Goal: Understand process/instructions

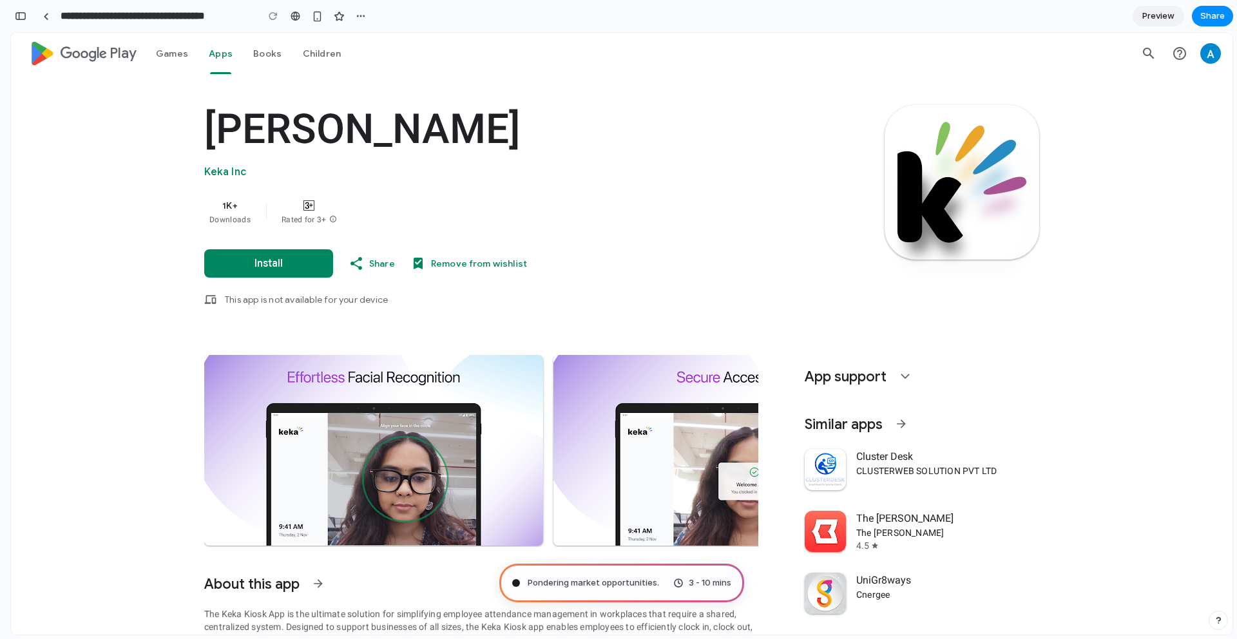
scroll to position [251, 0]
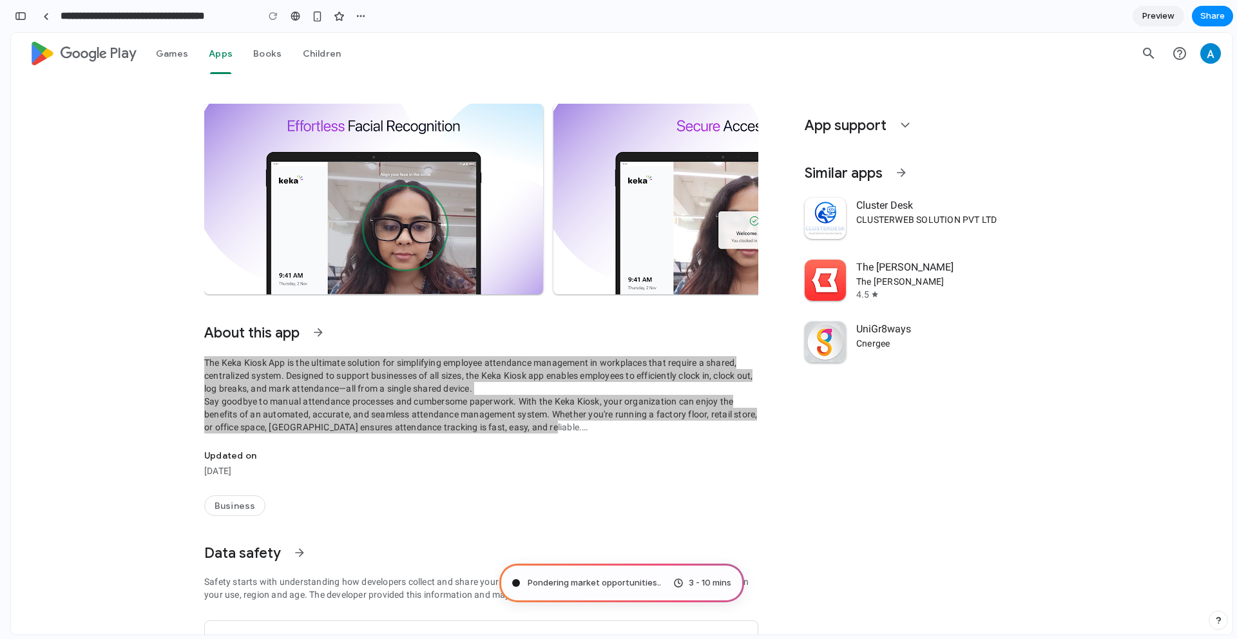
click at [664, 583] on div "Pondering market opportunities .. 3 - 10 mins" at bounding box center [621, 583] width 245 height 39
click at [664, 583] on div "Pondering market opportunities ... 3 - 10 mins" at bounding box center [621, 583] width 245 height 39
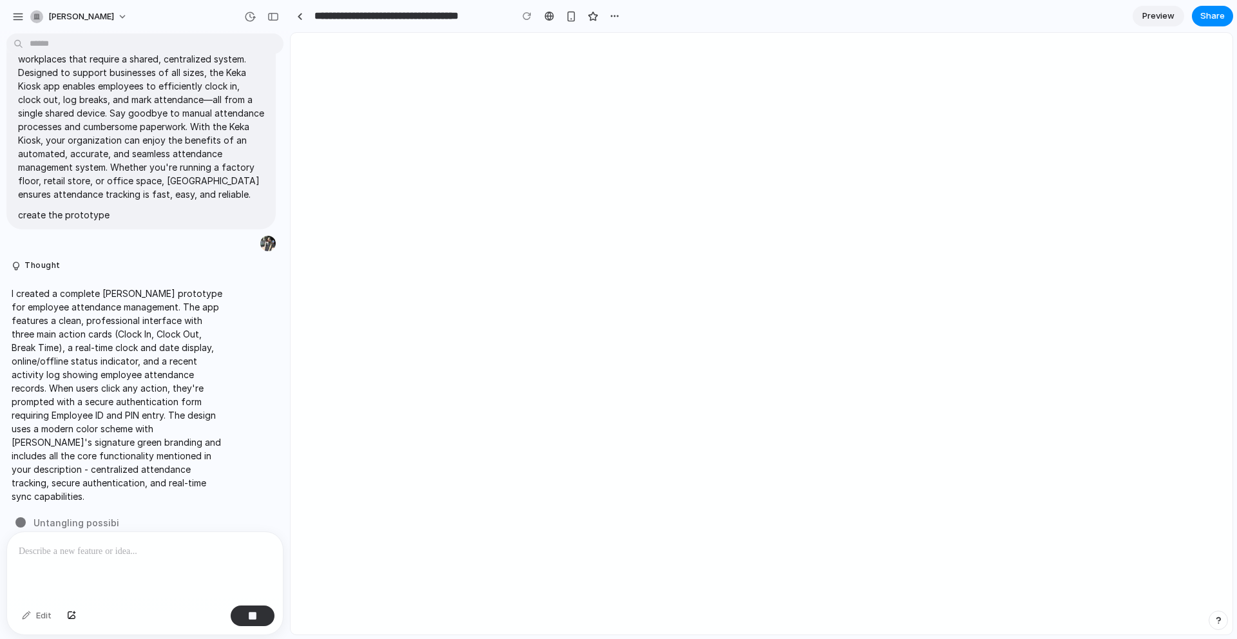
type input "**********"
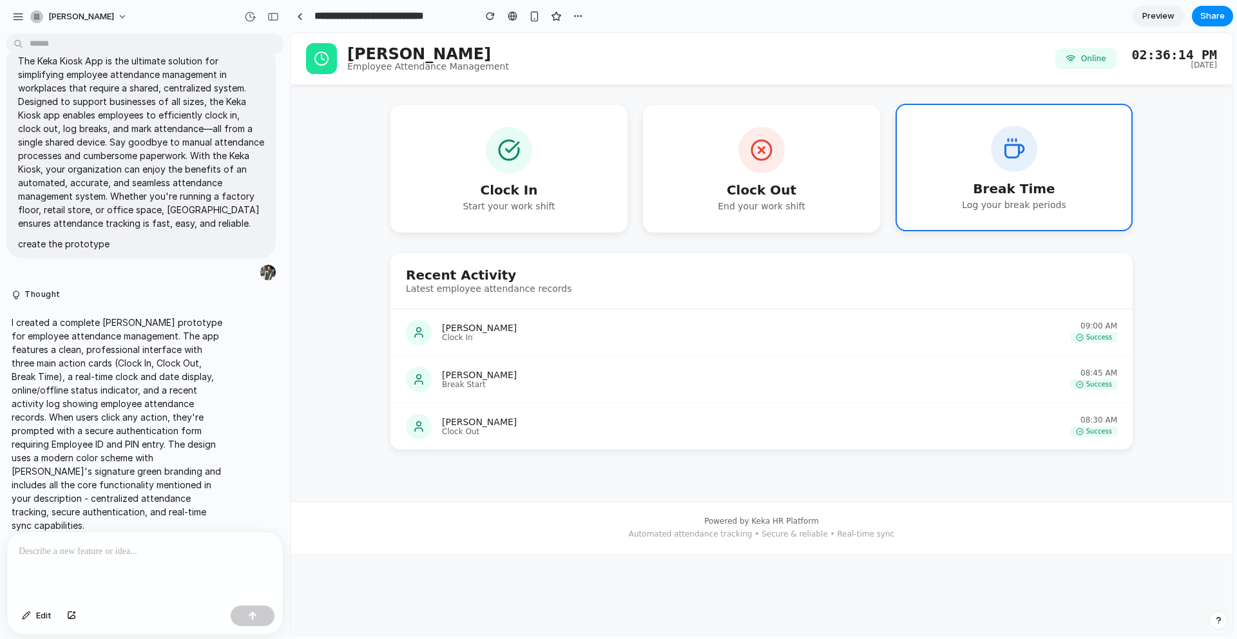
click at [974, 192] on h3 "Break Time" at bounding box center [1013, 188] width 193 height 13
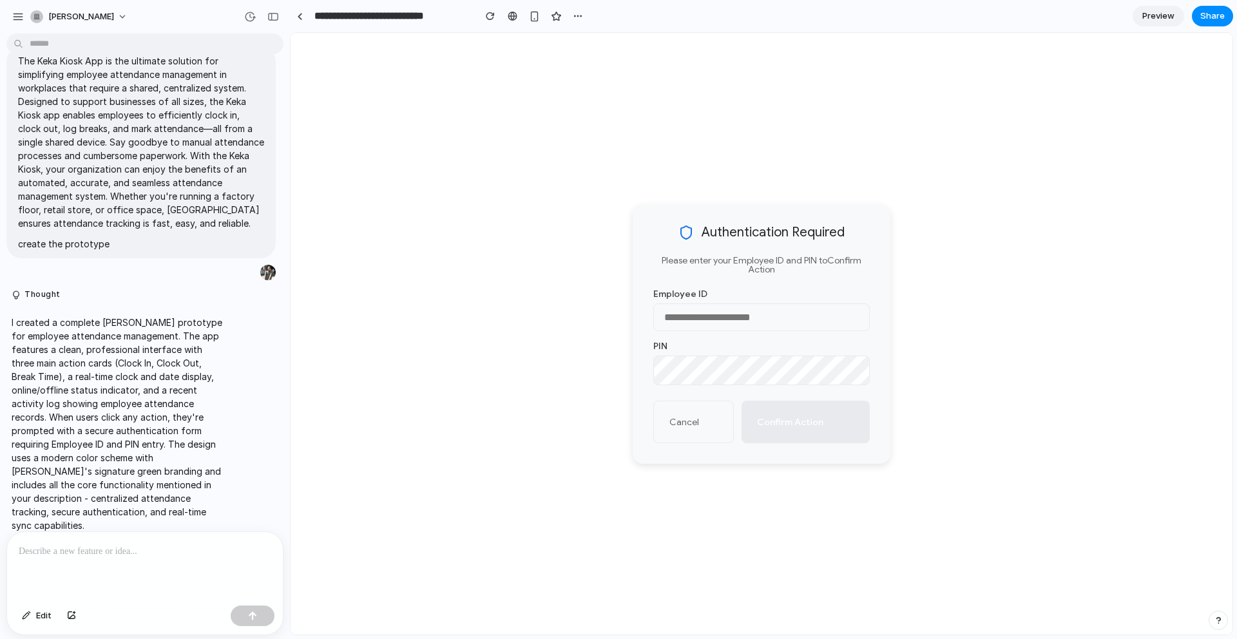
click at [685, 430] on button "Cancel" at bounding box center [693, 422] width 81 height 43
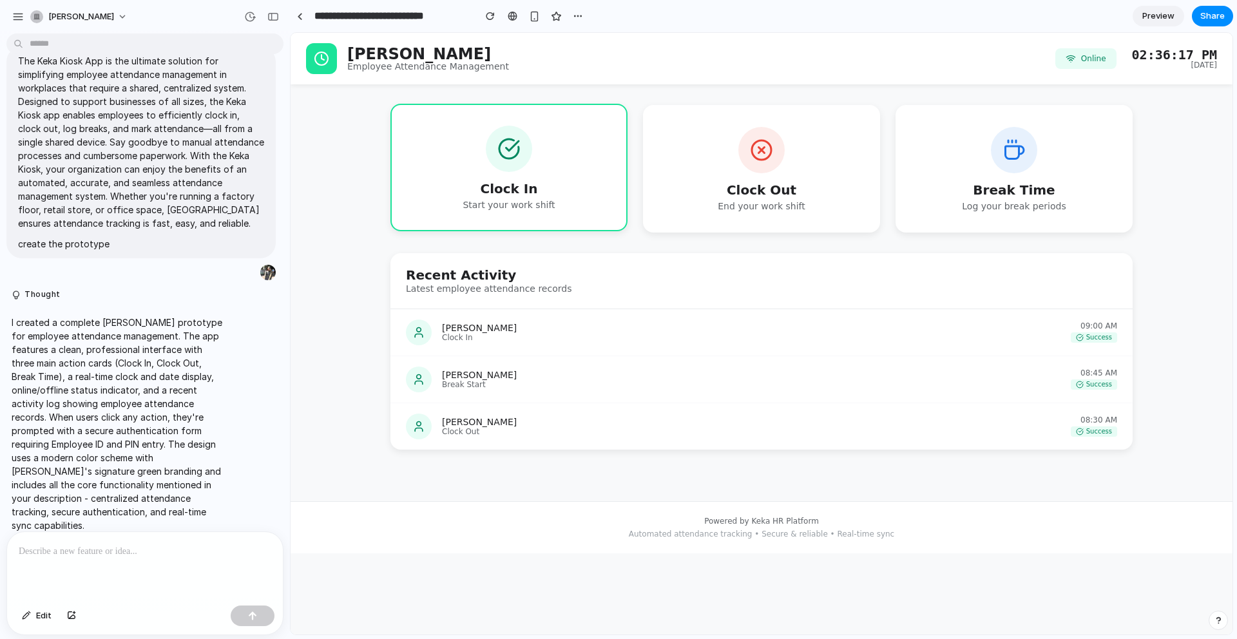
click at [568, 185] on h3 "Clock In" at bounding box center [508, 188] width 193 height 13
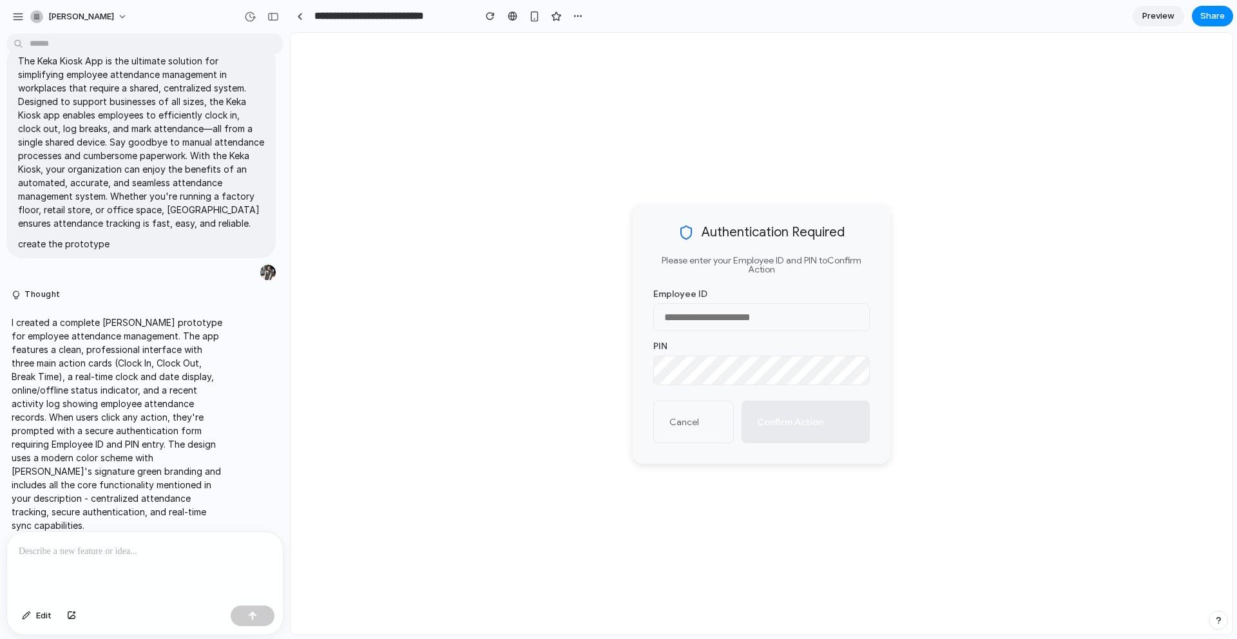
click at [698, 422] on button "Cancel" at bounding box center [693, 422] width 81 height 43
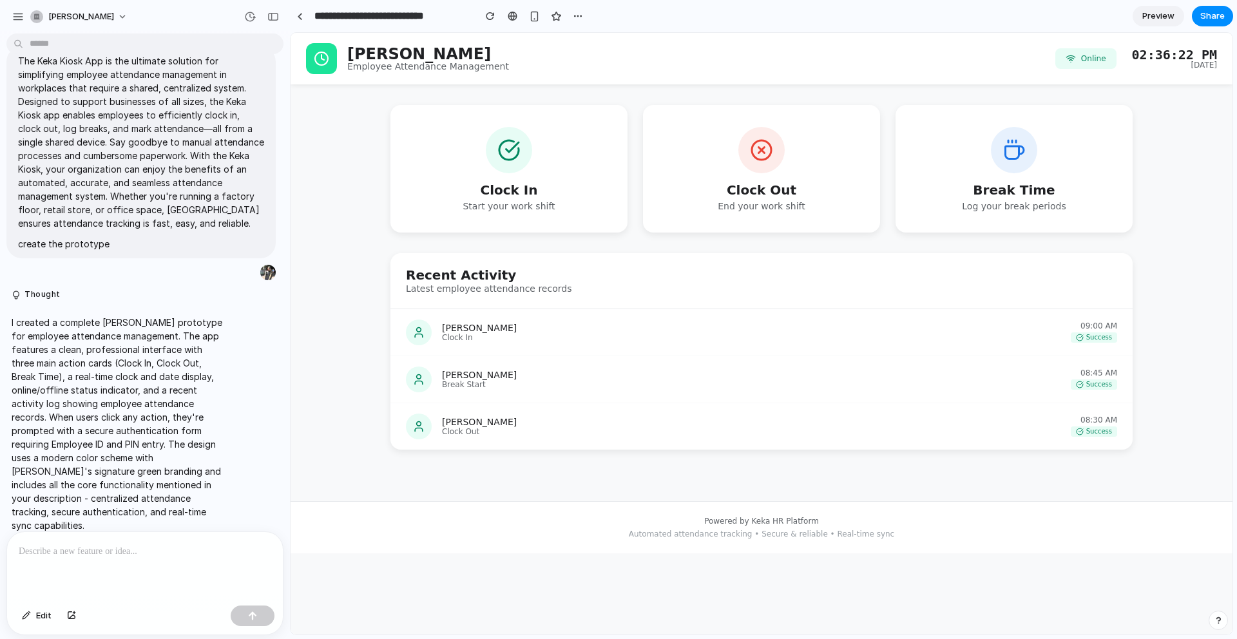
click at [1081, 55] on span "Online" at bounding box center [1093, 59] width 25 height 8
click at [390, 62] on p "Employee Attendance Management" at bounding box center [428, 66] width 162 height 9
click at [504, 318] on div "[PERSON_NAME] Clock In 09:00 AM Success" at bounding box center [761, 332] width 742 height 47
click at [1099, 336] on span "Success" at bounding box center [1099, 337] width 26 height 6
drag, startPoint x: 947, startPoint y: 372, endPoint x: 943, endPoint y: 365, distance: 8.6
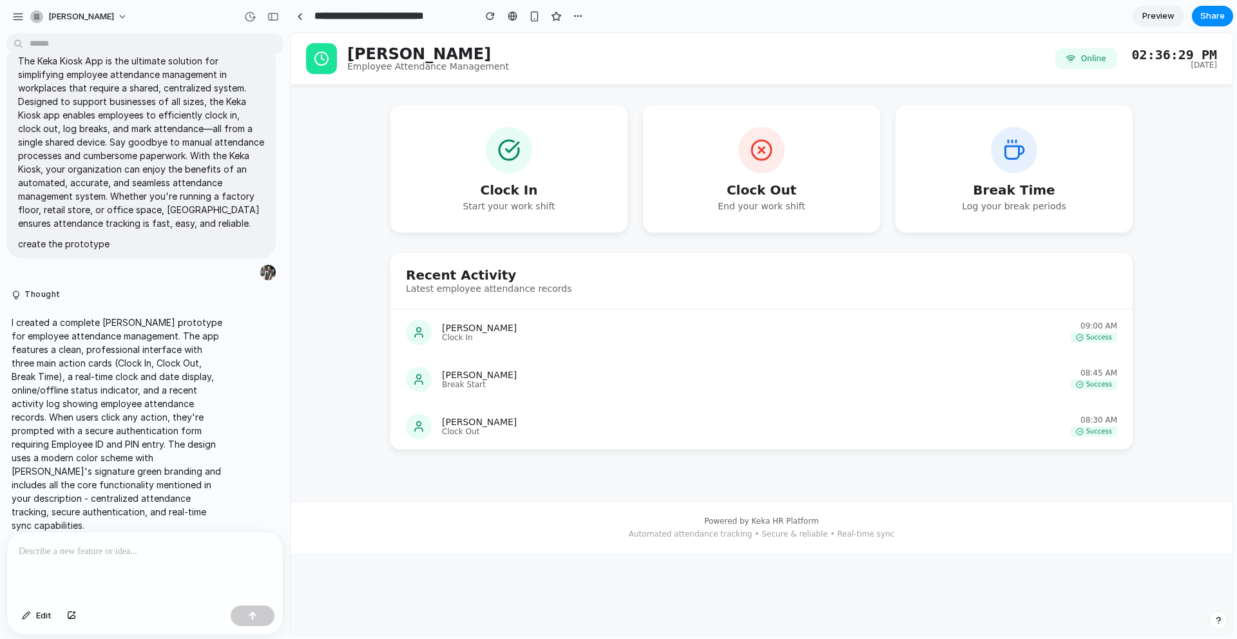
click at [944, 365] on div "[PERSON_NAME] Break Start 08:45 AM Success" at bounding box center [761, 379] width 742 height 47
click at [534, 18] on div "button" at bounding box center [534, 16] width 11 height 11
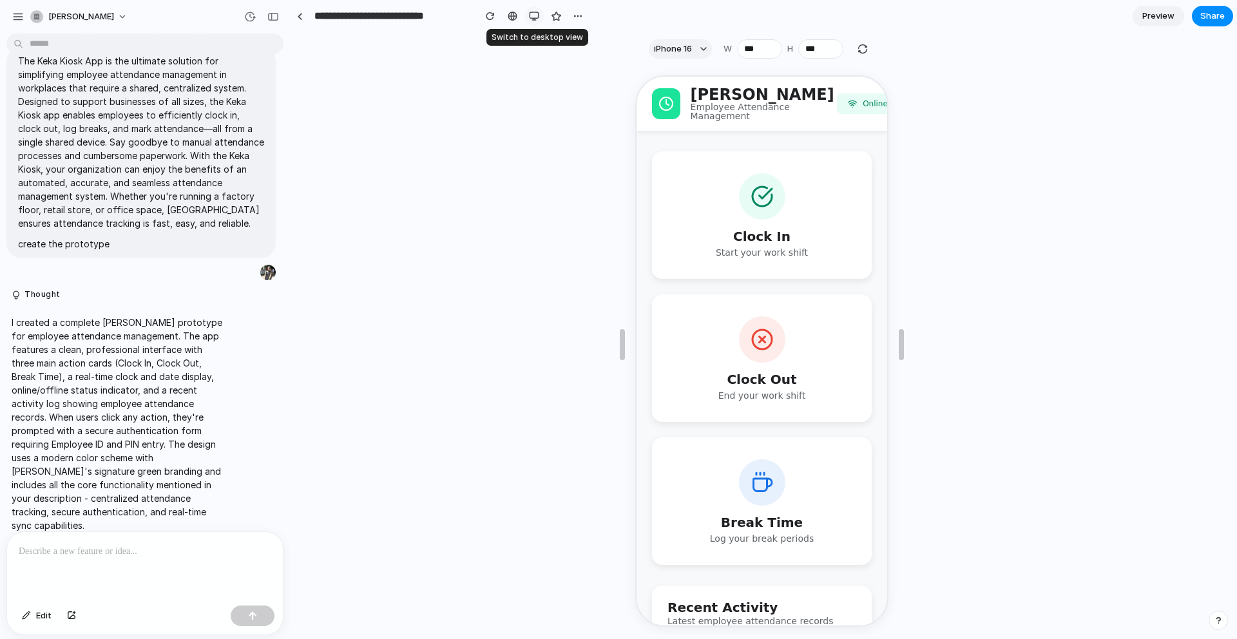
click at [539, 18] on button "button" at bounding box center [533, 15] width 19 height 19
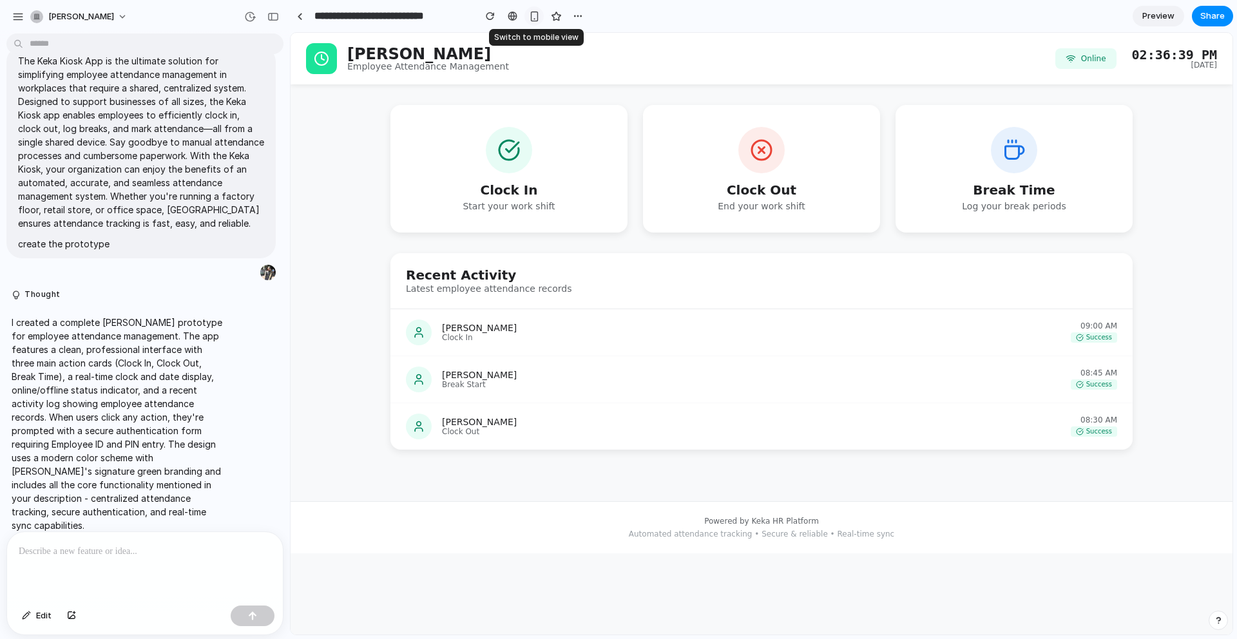
click at [533, 19] on div "button" at bounding box center [534, 16] width 11 height 11
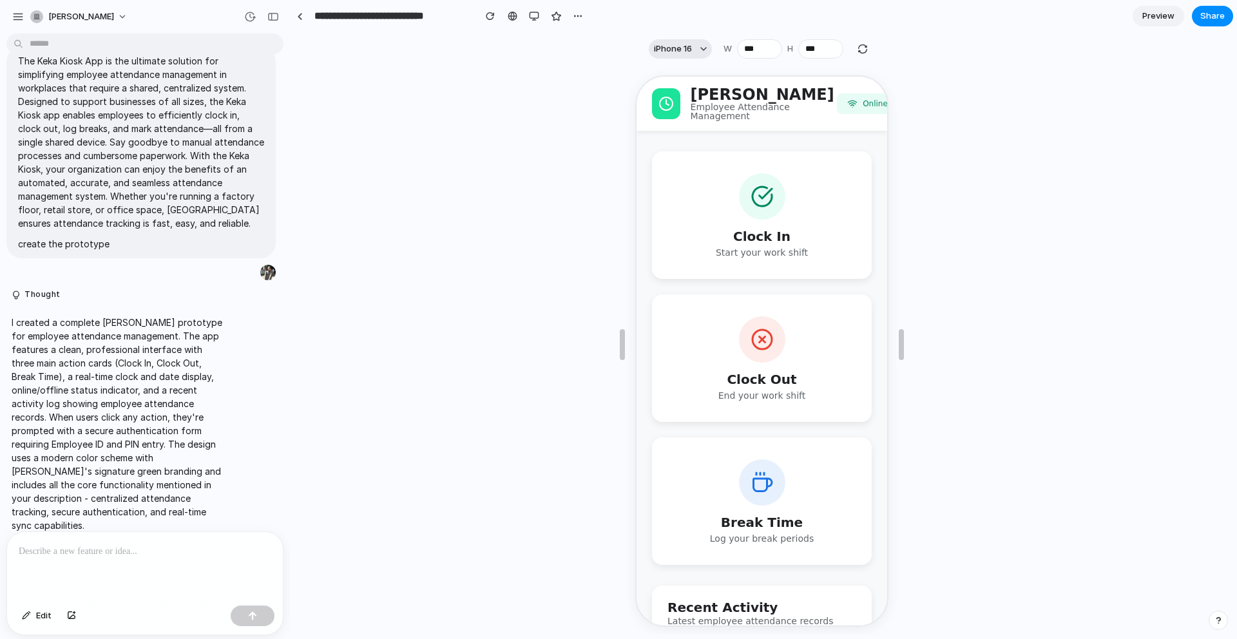
click at [673, 50] on span "iPhone 16" at bounding box center [673, 49] width 38 height 13
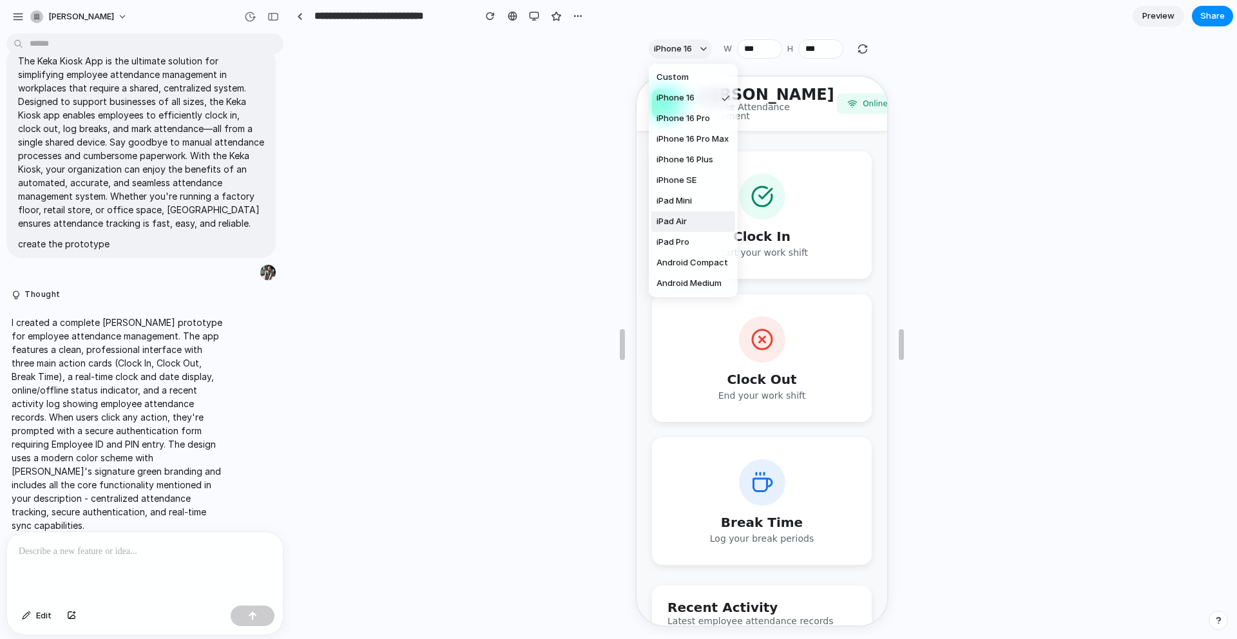
click at [701, 223] on li "iPad Air" at bounding box center [693, 221] width 84 height 21
type input "***"
type input "****"
